Goal: Find specific fact

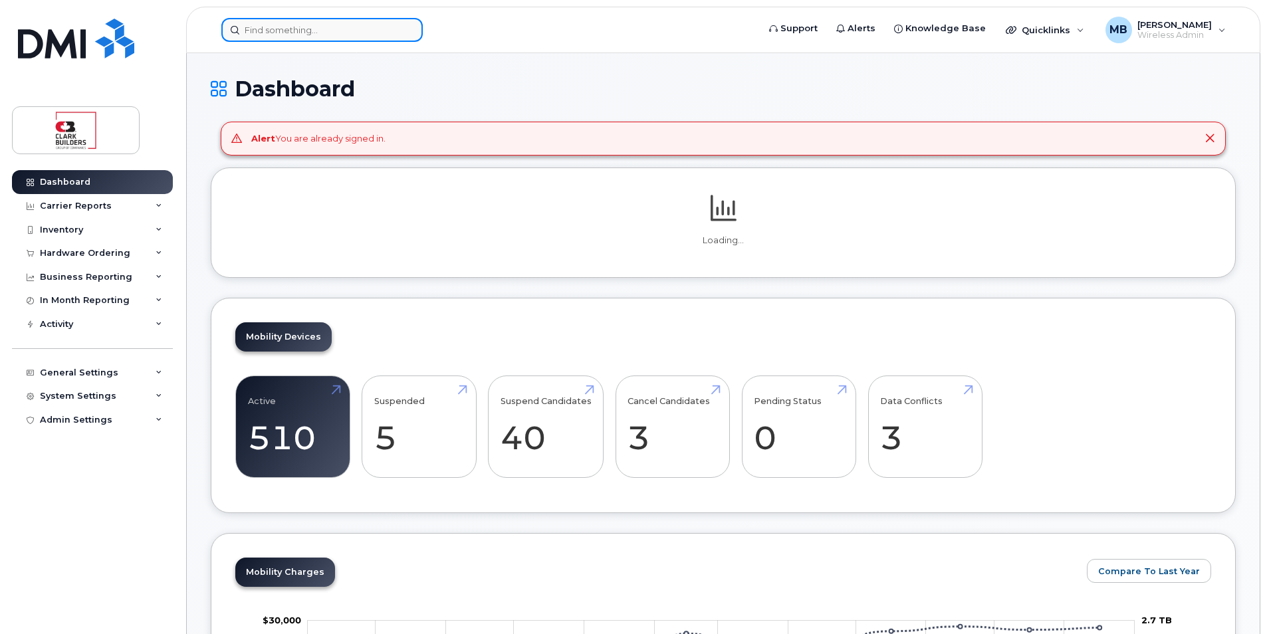
click at [290, 35] on input at bounding box center [321, 30] width 201 height 24
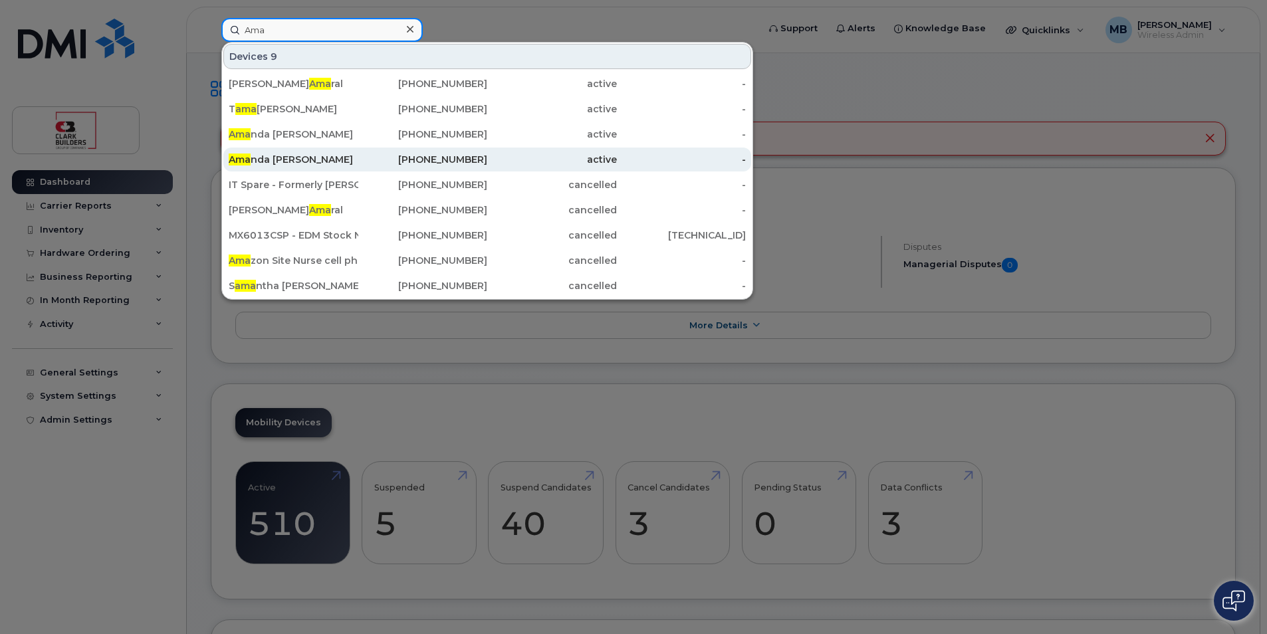
type input "Ama"
click at [305, 158] on div "Ama nda Elliott" at bounding box center [294, 159] width 130 height 13
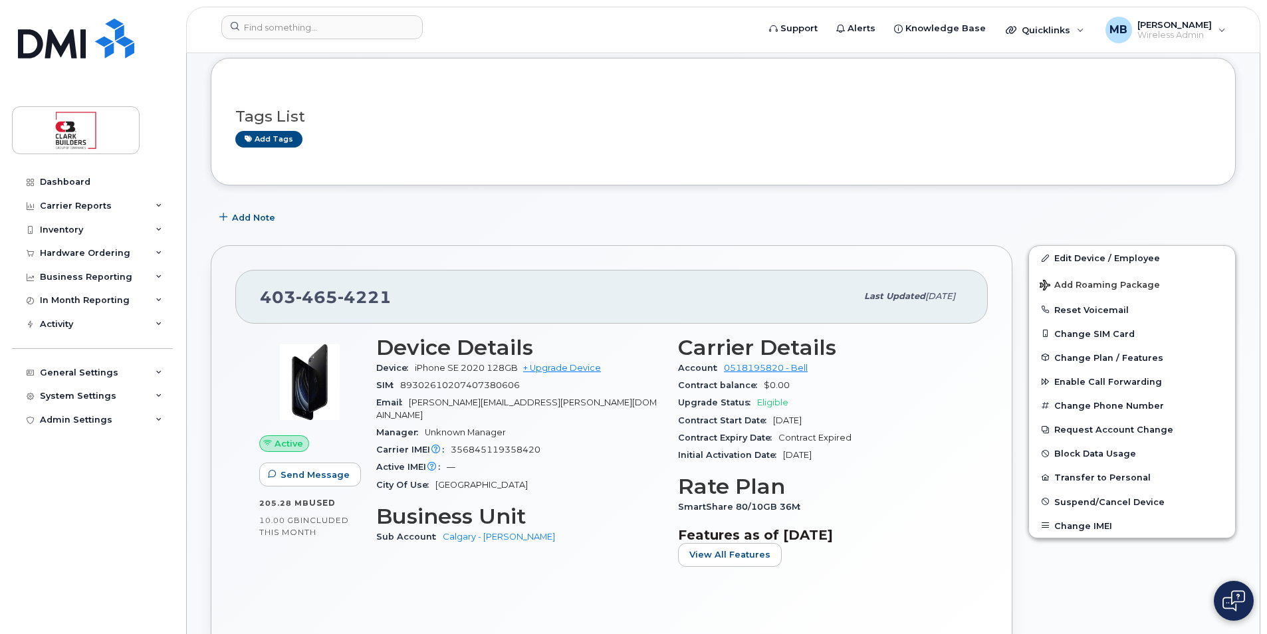
scroll to position [199, 0]
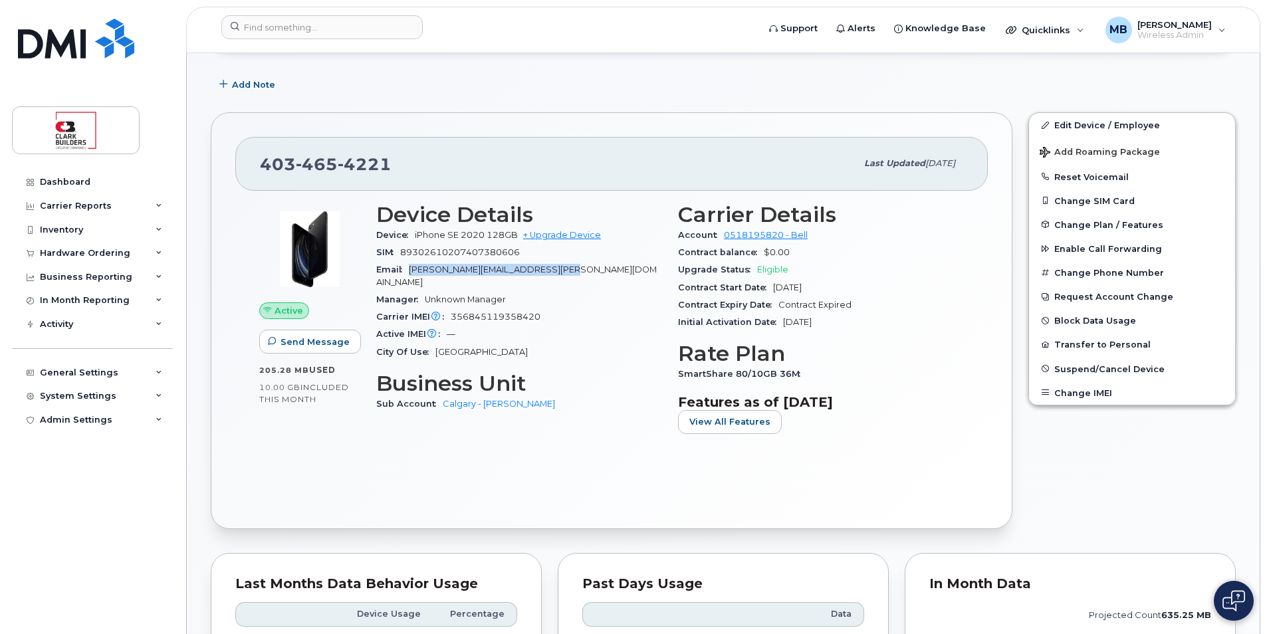
drag, startPoint x: 413, startPoint y: 269, endPoint x: 554, endPoint y: 269, distance: 141.6
click at [554, 269] on span "amanda.elliott@clarkbuilders.com" at bounding box center [516, 276] width 281 height 22
drag, startPoint x: 554, startPoint y: 269, endPoint x: 577, endPoint y: 297, distance: 35.9
click at [577, 308] on div "Carrier IMEI Carrier IMEI is reported during the last billing cycle or change o…" at bounding box center [519, 316] width 286 height 17
click at [67, 49] on img at bounding box center [76, 39] width 116 height 40
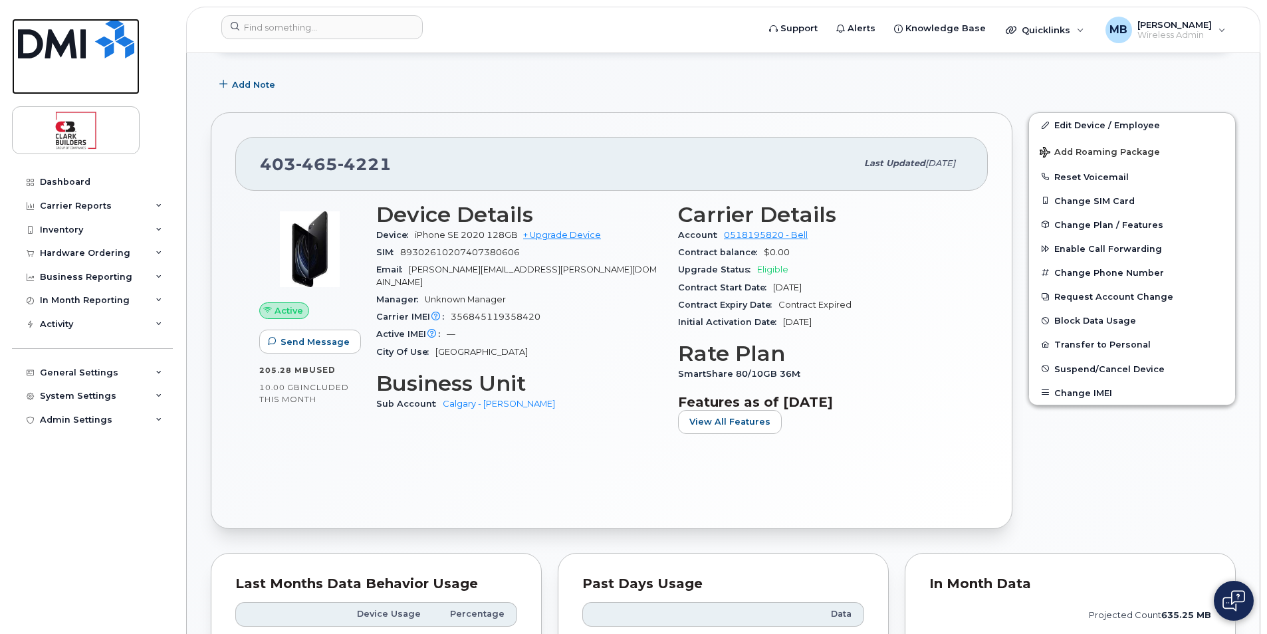
click at [67, 49] on img at bounding box center [76, 39] width 116 height 40
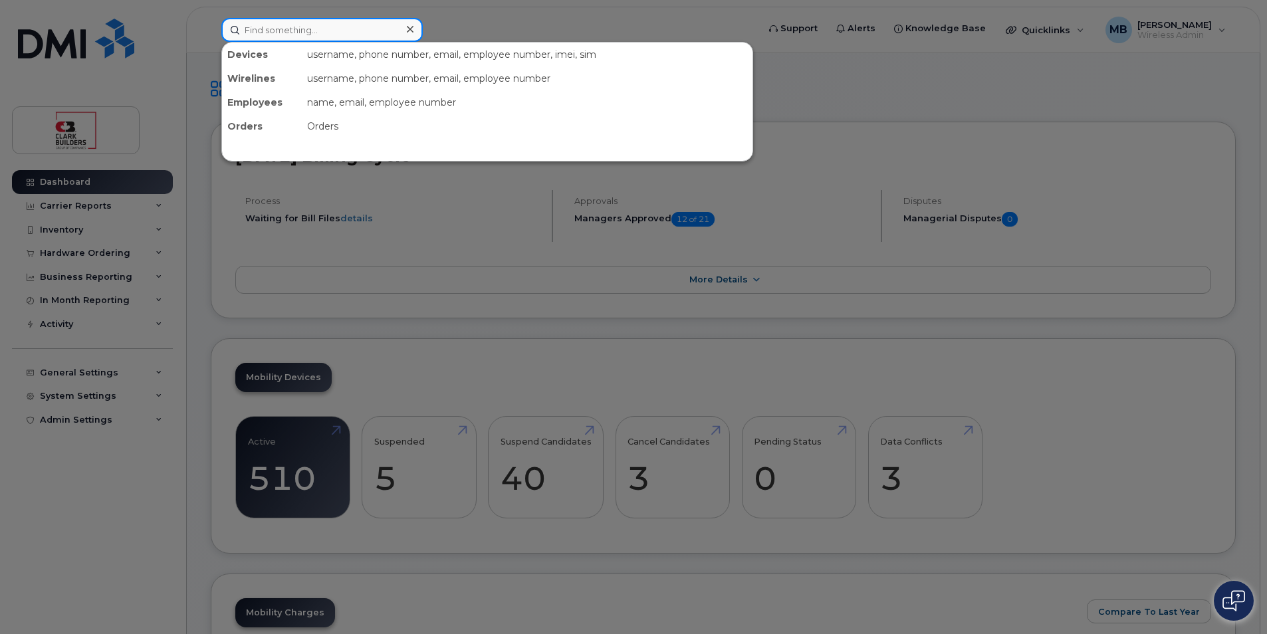
click at [330, 38] on input at bounding box center [321, 30] width 201 height 24
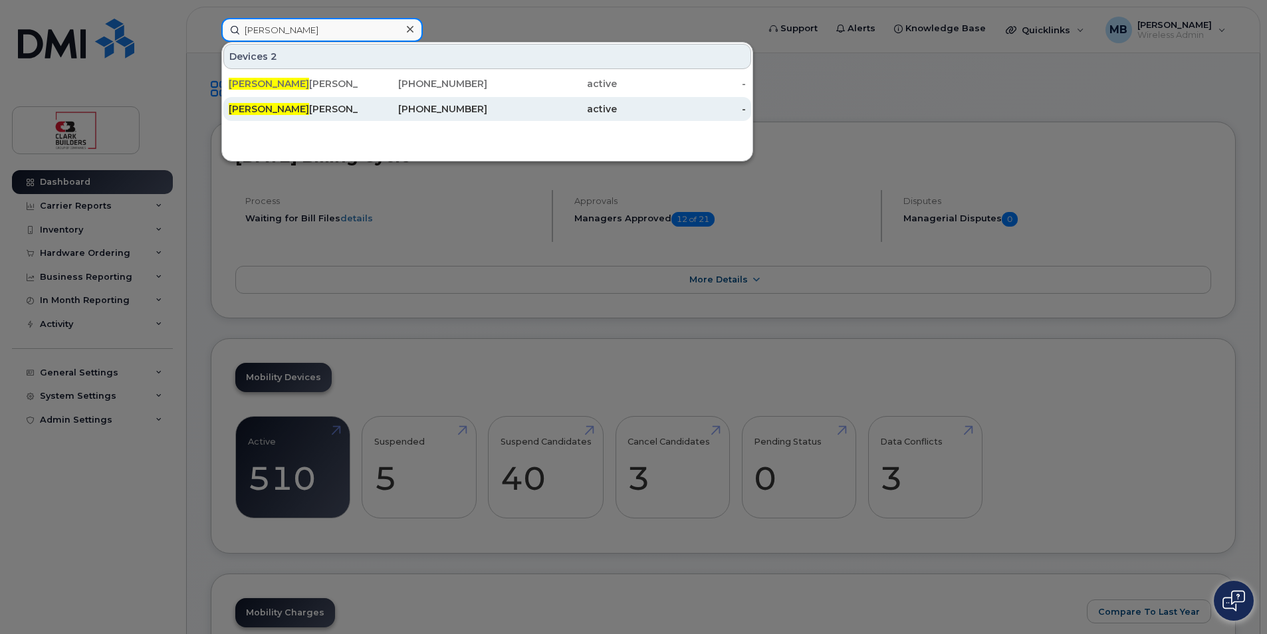
type input "amanda"
click at [344, 107] on div "Amanda Elliott" at bounding box center [294, 108] width 130 height 13
